Goal: Task Accomplishment & Management: Complete application form

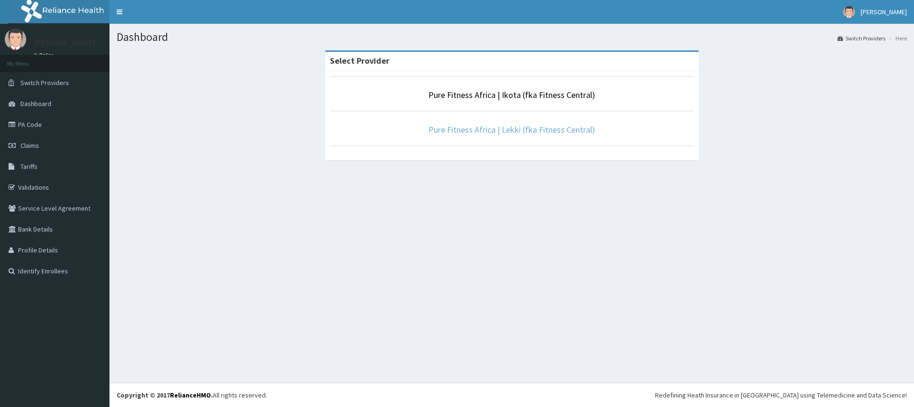
click at [510, 129] on link "Pure Fitness Africa | Lekki (fka Fitness Central)" at bounding box center [511, 129] width 167 height 11
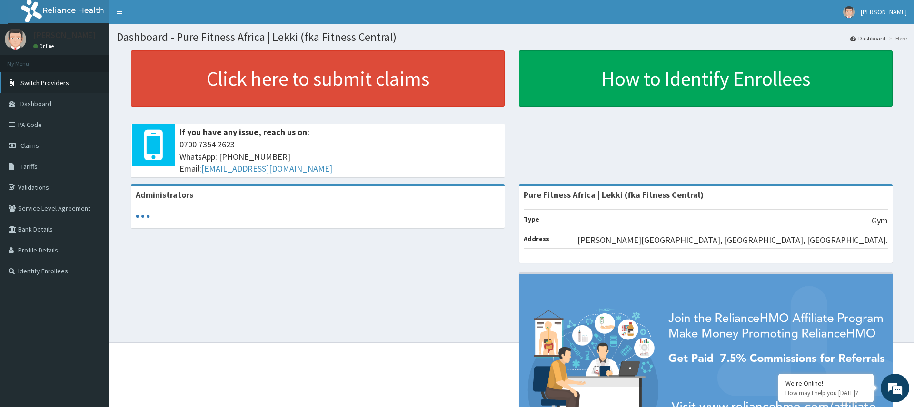
click at [68, 83] on link "Switch Providers" at bounding box center [54, 82] width 109 height 21
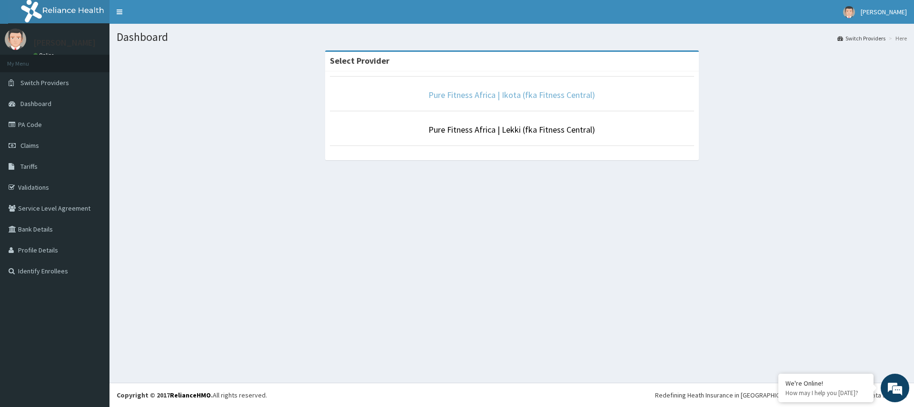
click at [529, 99] on link "Pure Fitness Africa | Ikota (fka Fitness Central)" at bounding box center [511, 94] width 167 height 11
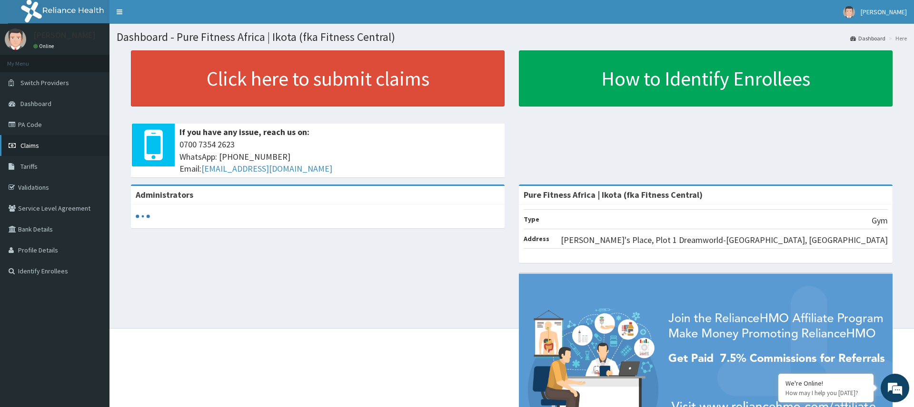
click at [35, 148] on span "Claims" at bounding box center [29, 145] width 19 height 9
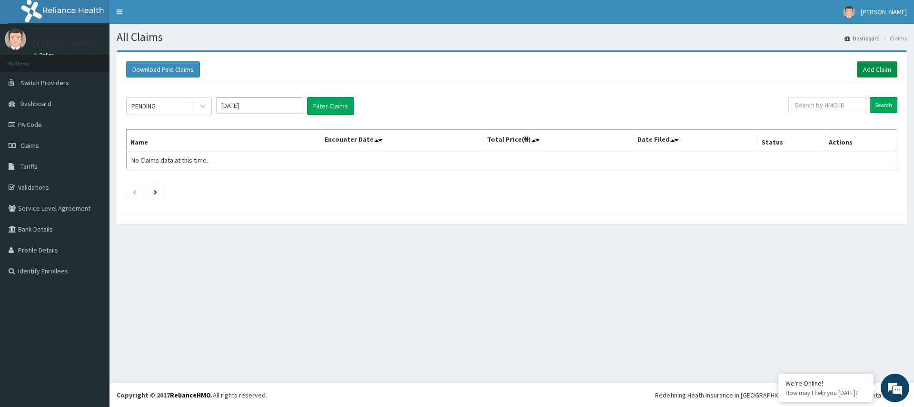
click at [874, 61] on link "Add Claim" at bounding box center [876, 69] width 40 height 16
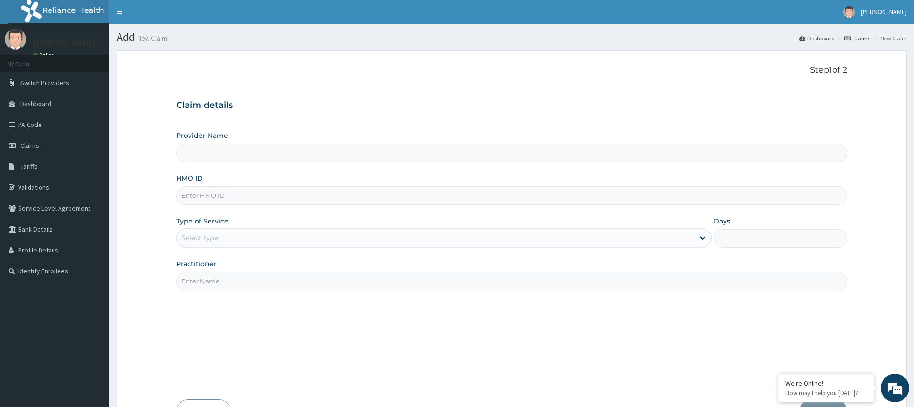
type input "Pure Fitness Africa | Ikota (fka Fitness Central)"
type input "1"
click at [193, 199] on input "HMO ID" at bounding box center [511, 195] width 670 height 19
type input "MRL/10028/A"
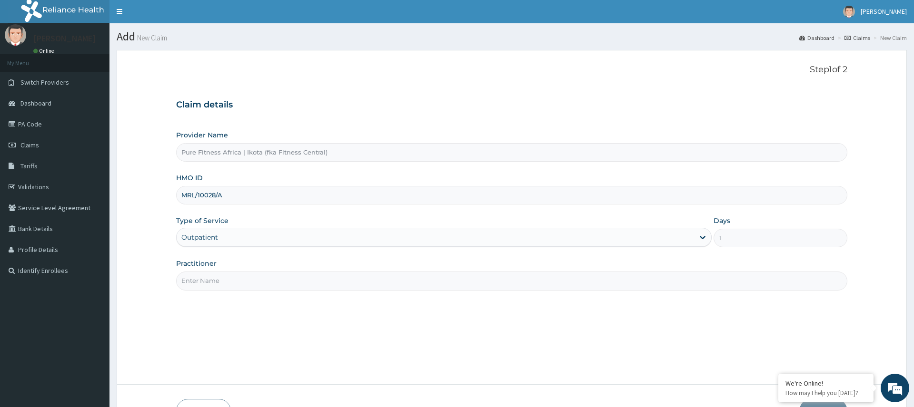
click at [223, 285] on input "Practitioner" at bounding box center [511, 281] width 670 height 19
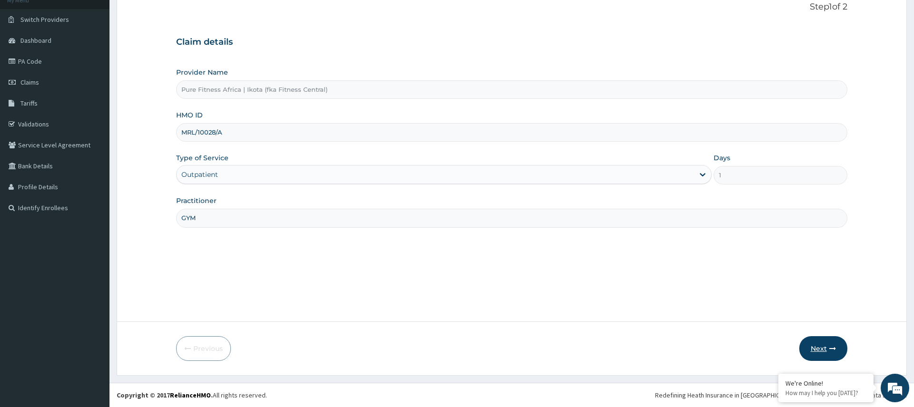
type input "GYM"
click at [828, 351] on button "Next" at bounding box center [823, 348] width 48 height 25
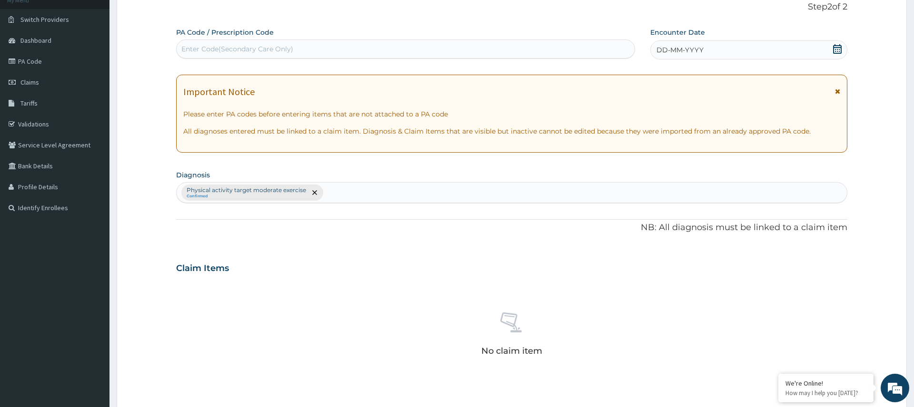
click at [202, 45] on div "Enter Code(Secondary Care Only)" at bounding box center [237, 49] width 112 height 10
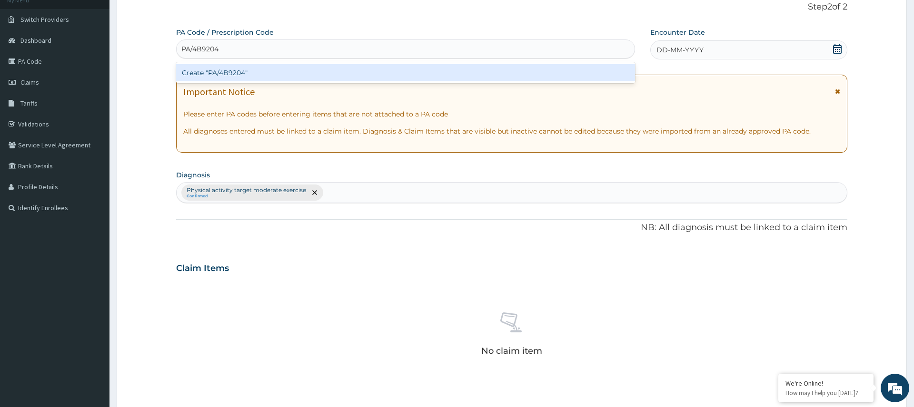
type input "PA/4B9204"
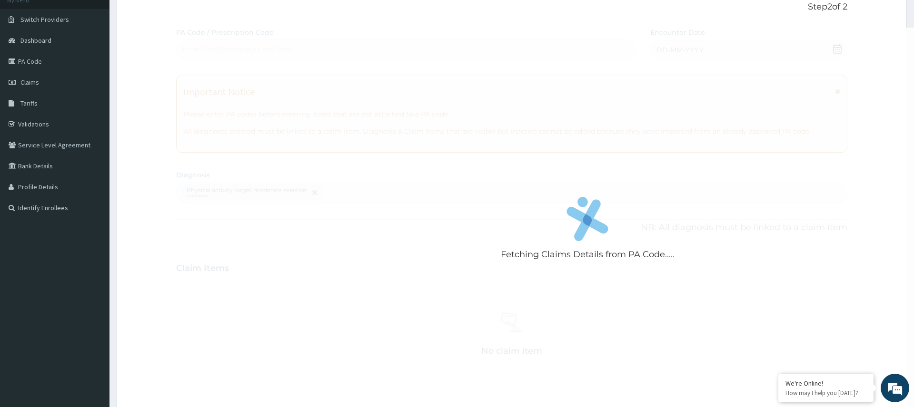
click at [309, 84] on div "Fetching Claims Details from PA Code..... PA Code / Prescription Code Enter Cod…" at bounding box center [511, 271] width 670 height 486
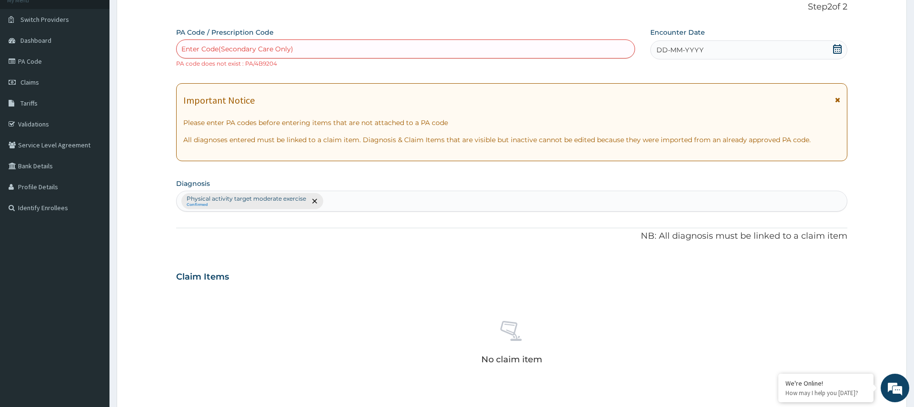
click at [205, 53] on div "Enter Code(Secondary Care Only)" at bounding box center [237, 49] width 112 height 10
type input "PA/4B9304"
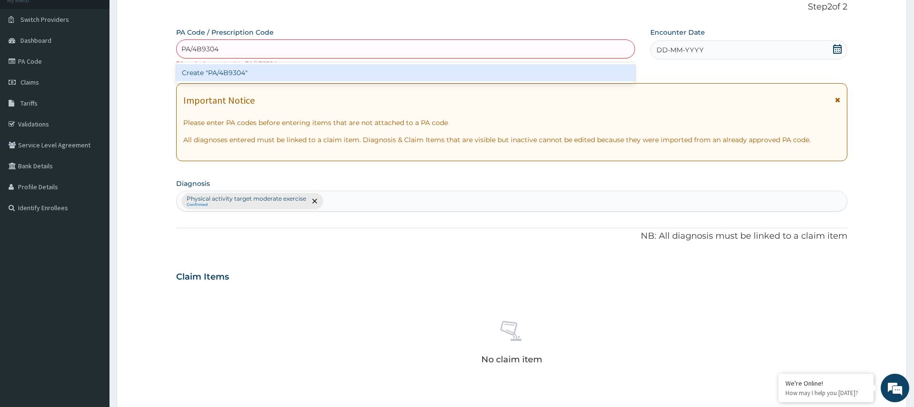
click at [266, 75] on div "Create "PA/4B9304"" at bounding box center [405, 72] width 459 height 17
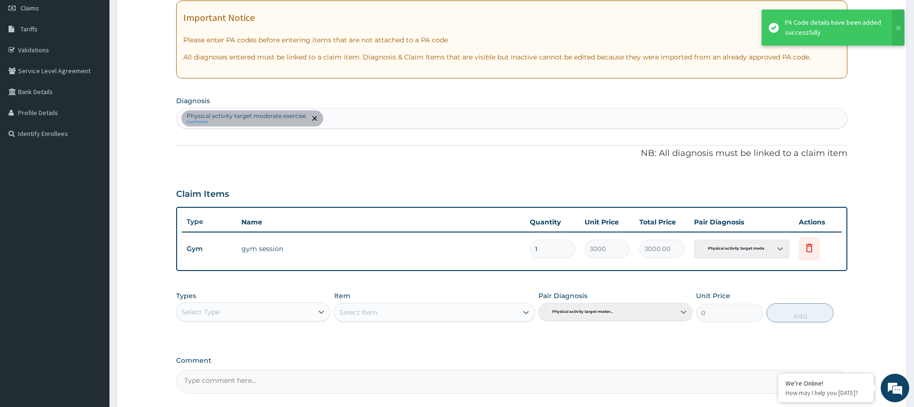
scroll to position [224, 0]
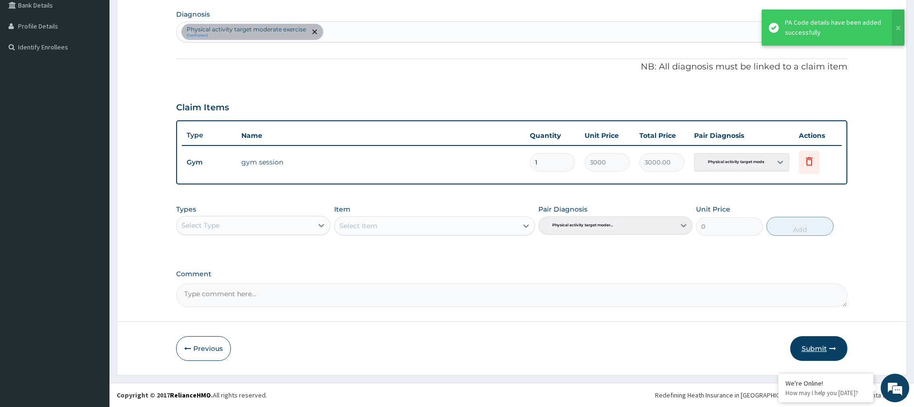
click at [812, 357] on button "Submit" at bounding box center [818, 348] width 57 height 25
